Goal: Use online tool/utility

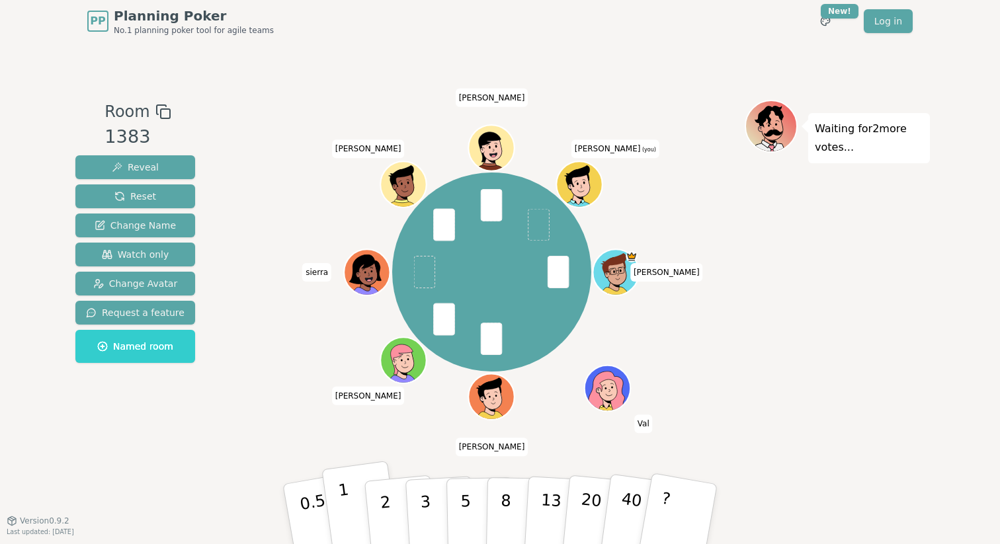
click at [359, 505] on button "1" at bounding box center [360, 514] width 79 height 107
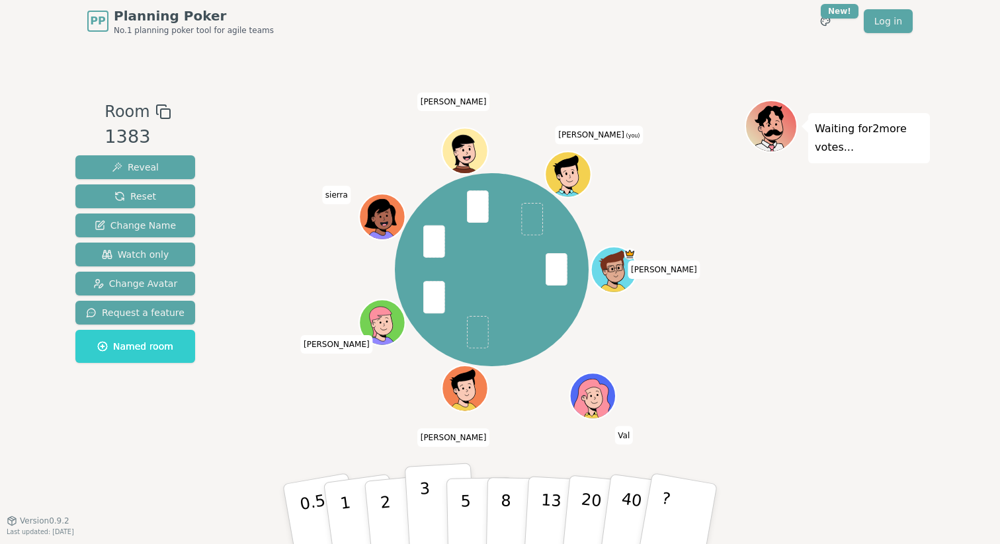
click at [430, 506] on button "3" at bounding box center [441, 514] width 72 height 103
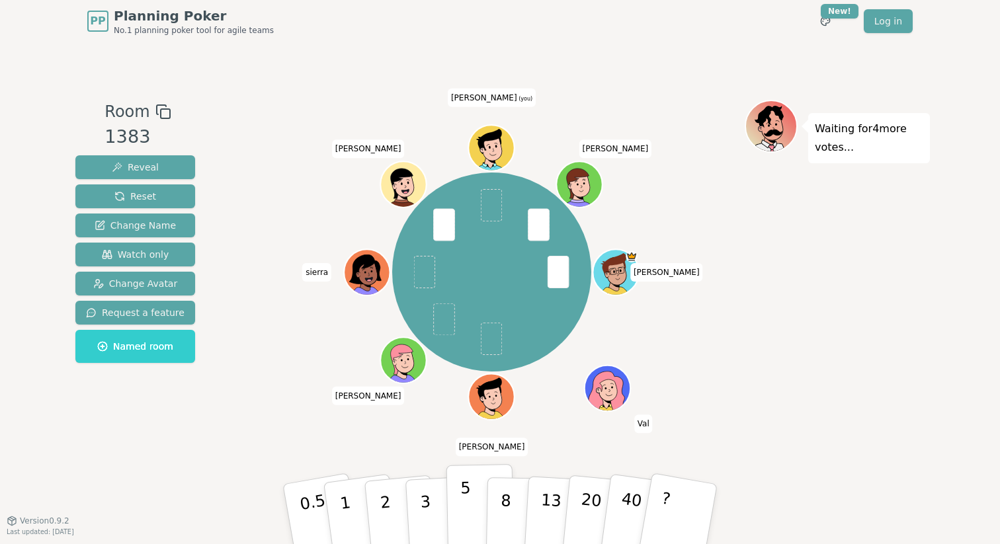
click at [466, 512] on p "5" at bounding box center [465, 514] width 11 height 71
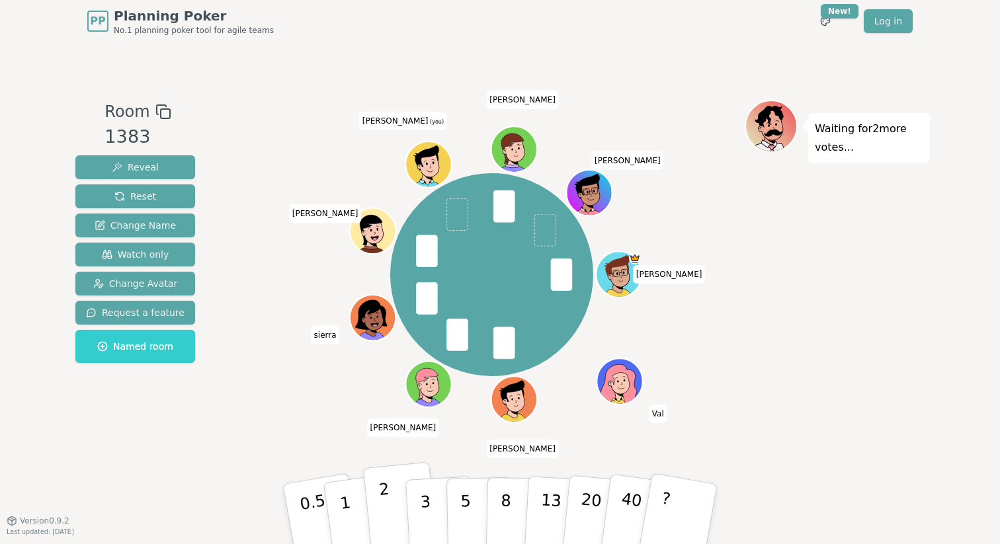
click at [389, 510] on p "2" at bounding box center [386, 516] width 17 height 72
click at [431, 497] on button "3" at bounding box center [441, 514] width 72 height 103
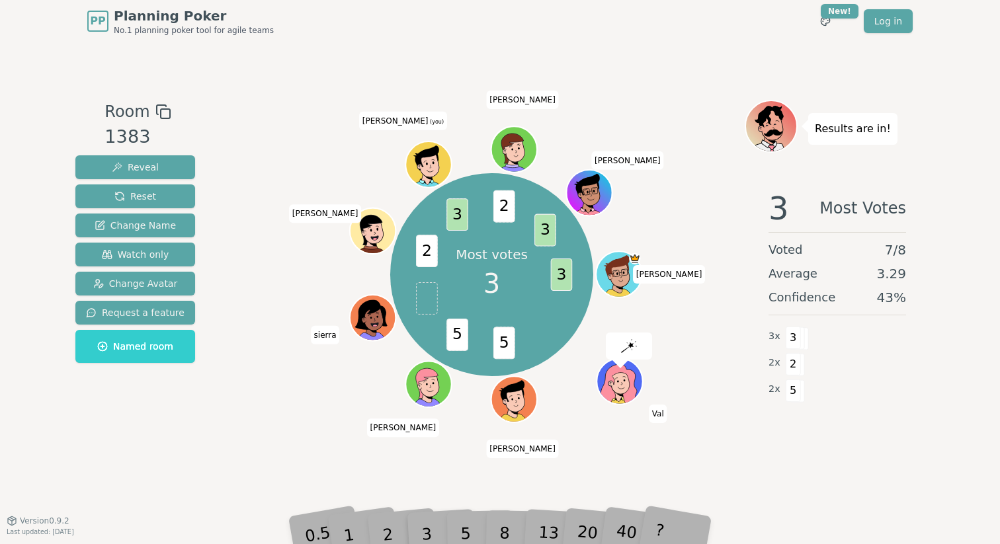
click at [464, 531] on div "5" at bounding box center [480, 514] width 40 height 47
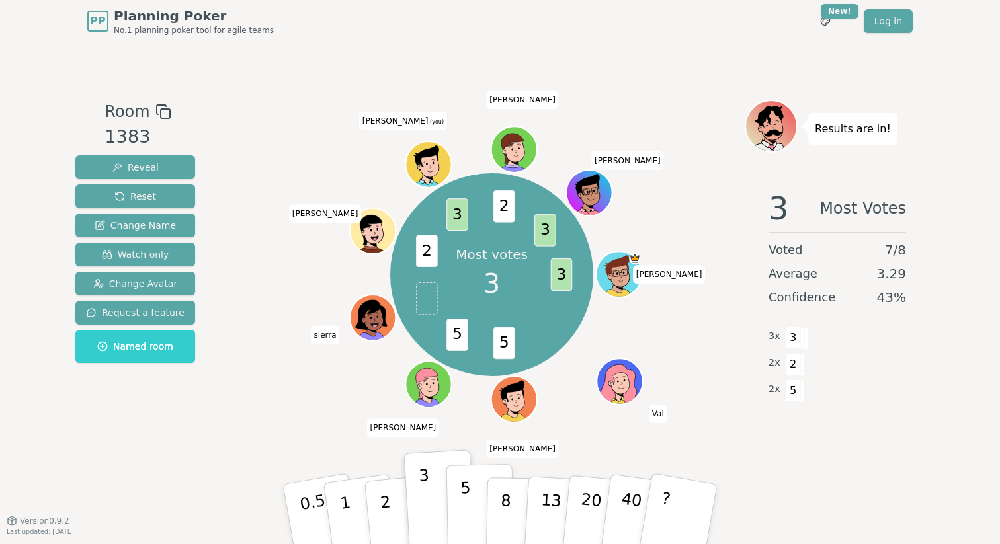
click at [470, 509] on button "5" at bounding box center [480, 514] width 68 height 101
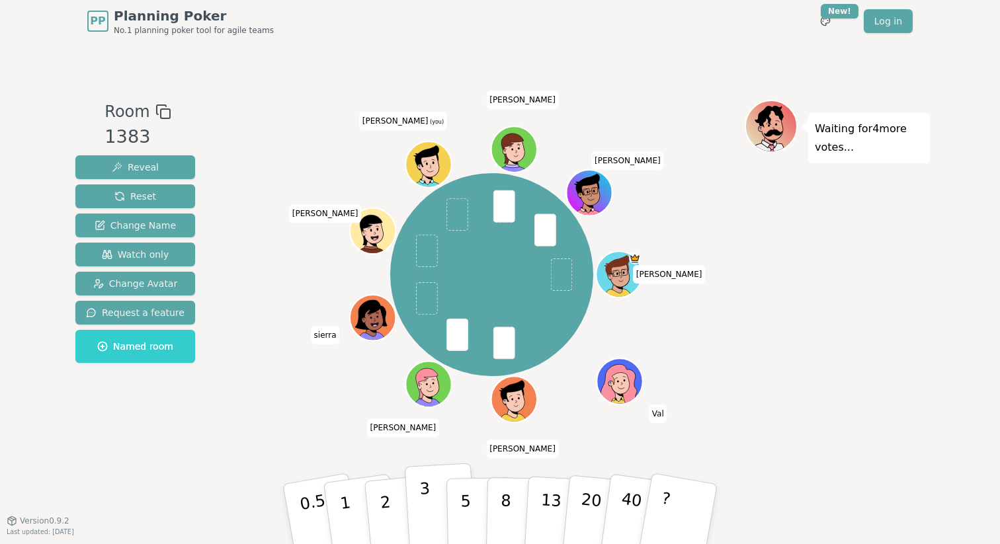
click at [436, 507] on button "3" at bounding box center [441, 514] width 72 height 103
click at [460, 513] on p "5" at bounding box center [465, 514] width 11 height 71
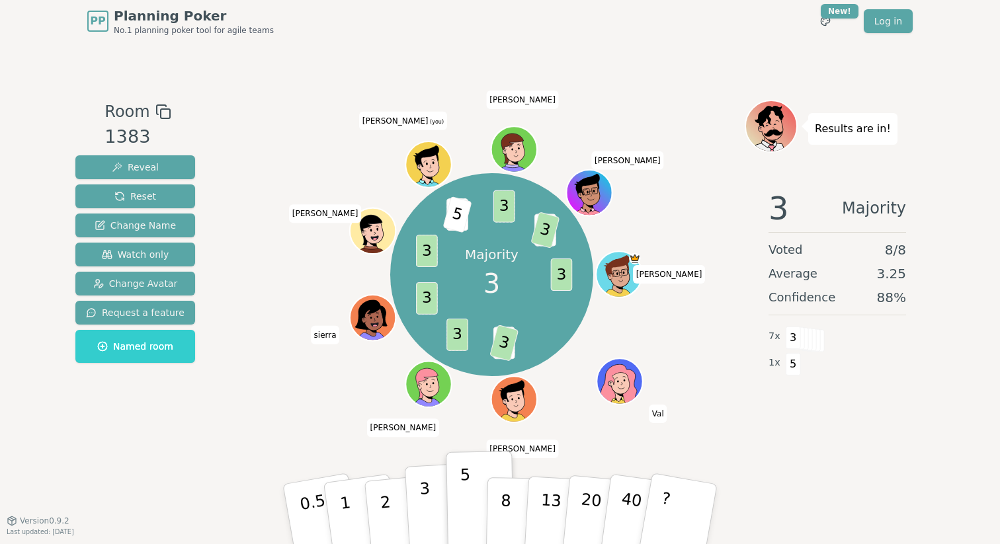
click at [415, 503] on button "3" at bounding box center [441, 514] width 72 height 103
click at [424, 495] on p "3" at bounding box center [426, 515] width 15 height 72
